Goal: Task Accomplishment & Management: Complete application form

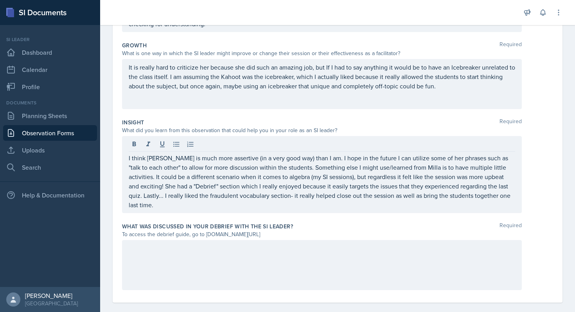
click at [201, 277] on div at bounding box center [321, 265] width 399 height 50
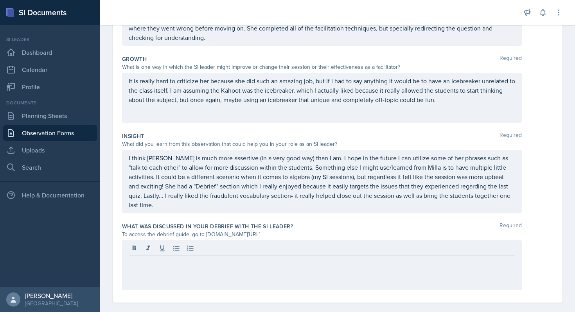
click at [190, 264] on div at bounding box center [321, 265] width 399 height 50
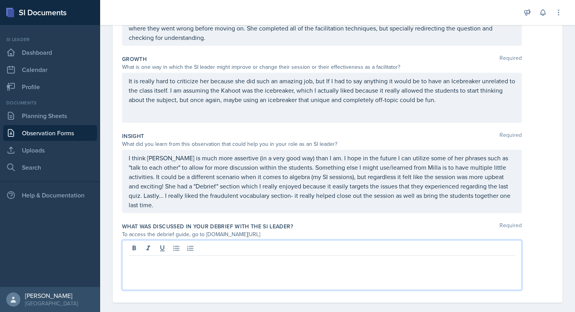
click at [199, 258] on div at bounding box center [321, 265] width 399 height 50
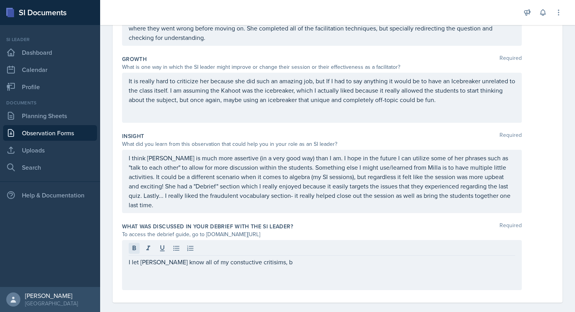
drag, startPoint x: 269, startPoint y: 263, endPoint x: 134, endPoint y: 243, distance: 136.7
click at [134, 243] on div "I let [PERSON_NAME] know all of my constuctive critisims, b" at bounding box center [321, 265] width 399 height 50
drag, startPoint x: 126, startPoint y: 252, endPoint x: 261, endPoint y: 252, distance: 134.8
click at [261, 252] on div "I let [PERSON_NAME] know all of my constuctive critisims, b" at bounding box center [321, 265] width 399 height 50
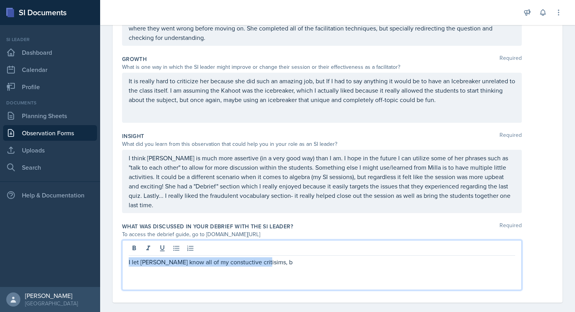
drag, startPoint x: 261, startPoint y: 254, endPoint x: 97, endPoint y: 249, distance: 164.6
click at [97, 249] on div "SI Documents Si leader Dashboard Calendar Profile Documents Planning Sheets Obs…" at bounding box center [287, 156] width 575 height 312
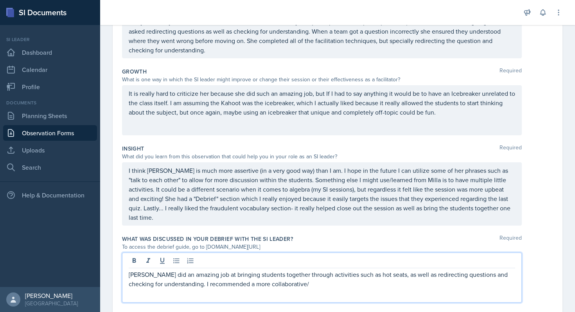
scroll to position [175, 0]
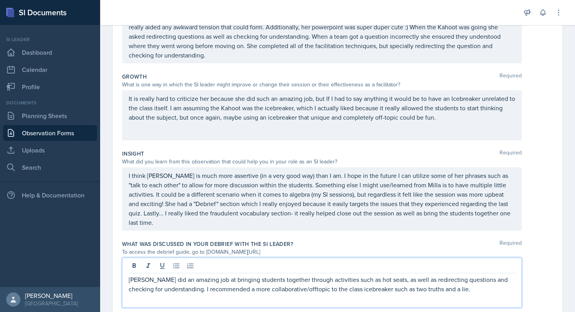
click at [282, 281] on p "[PERSON_NAME] did an amazing job at bringing students together through activiti…" at bounding box center [322, 284] width 386 height 19
click at [437, 283] on p "[PERSON_NAME] did an amazing job at bringing students together through activiti…" at bounding box center [322, 284] width 386 height 19
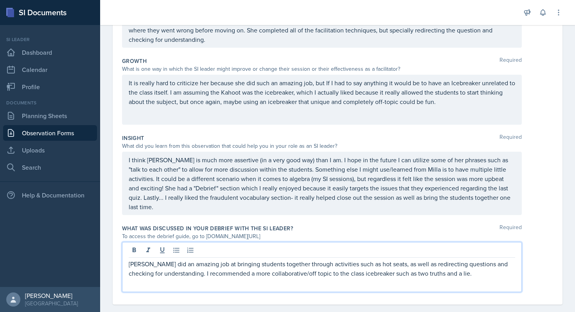
scroll to position [193, 0]
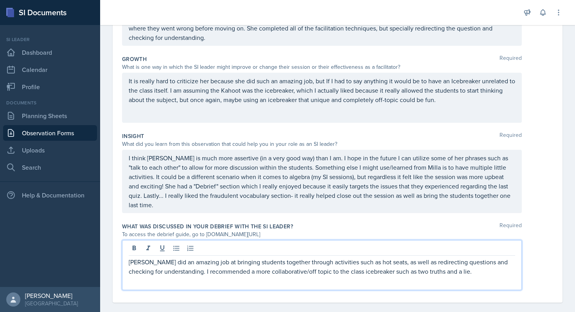
click at [462, 262] on p "[PERSON_NAME] did an amazing job at bringing students together through activiti…" at bounding box center [322, 266] width 386 height 19
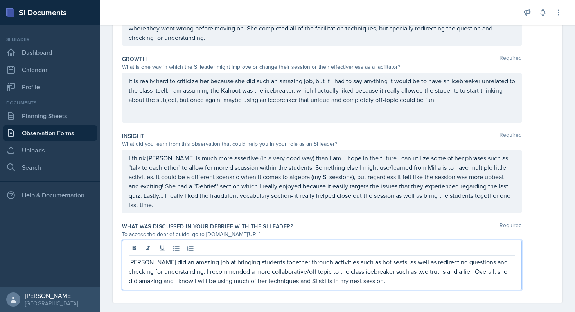
scroll to position [0, 0]
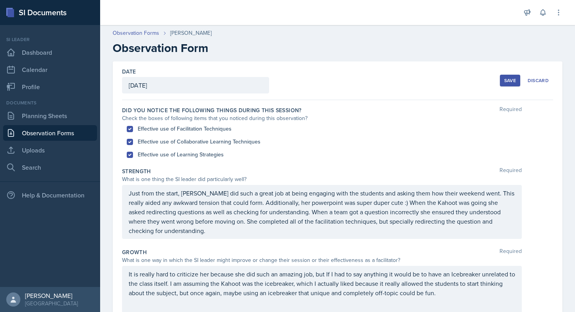
click at [505, 84] on button "Save" at bounding box center [509, 81] width 20 height 12
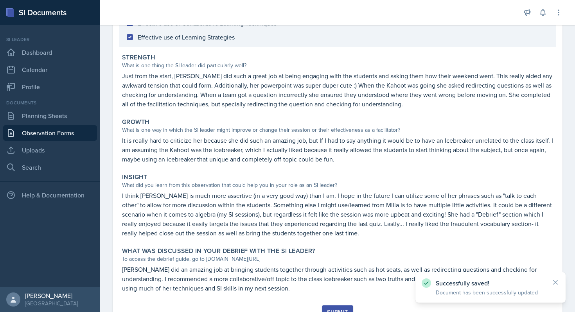
scroll to position [151, 0]
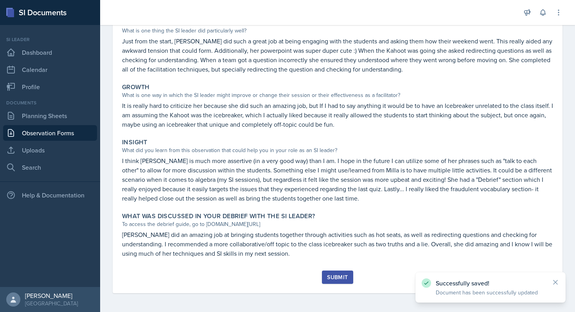
click at [331, 274] on div "Submit" at bounding box center [337, 277] width 21 height 6
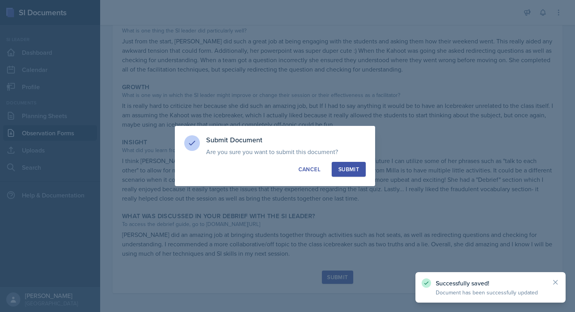
click at [345, 169] on div "Submit" at bounding box center [348, 169] width 21 height 8
